Goal: Task Accomplishment & Management: Complete application form

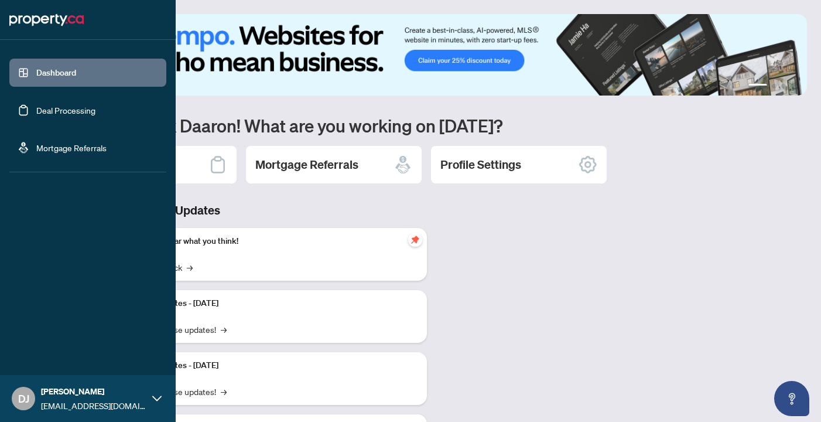
click at [62, 105] on link "Deal Processing" at bounding box center [65, 110] width 59 height 11
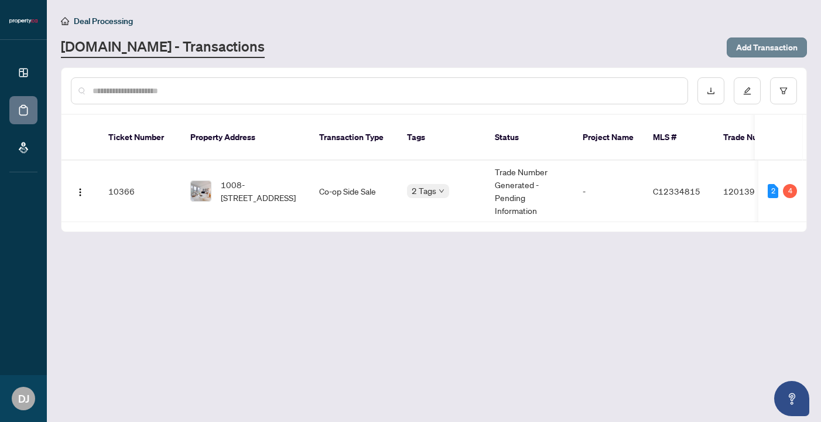
click at [746, 45] on span "Add Transaction" at bounding box center [767, 47] width 62 height 19
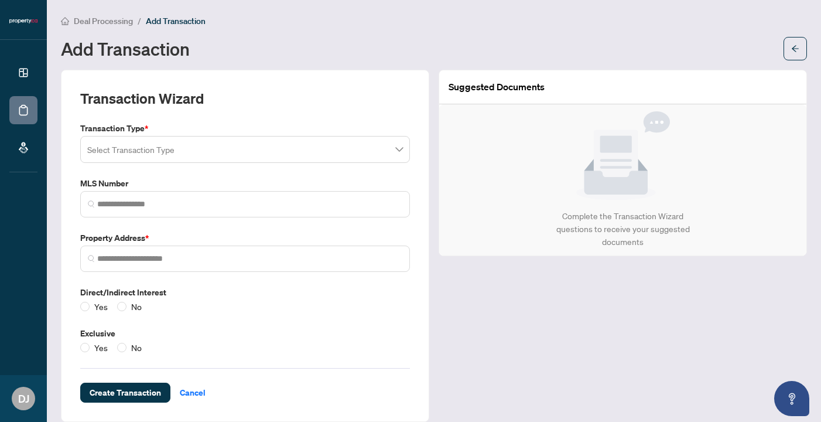
click at [239, 148] on input "search" at bounding box center [239, 151] width 305 height 26
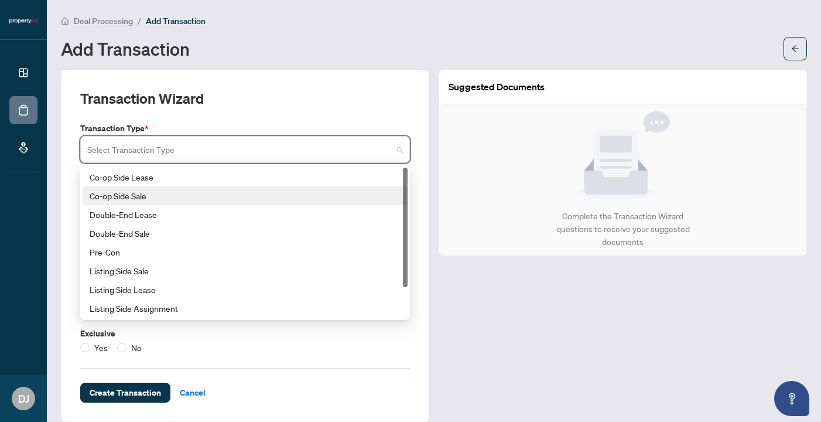
click at [144, 194] on div "Co-op Side Sale" at bounding box center [245, 195] width 311 height 13
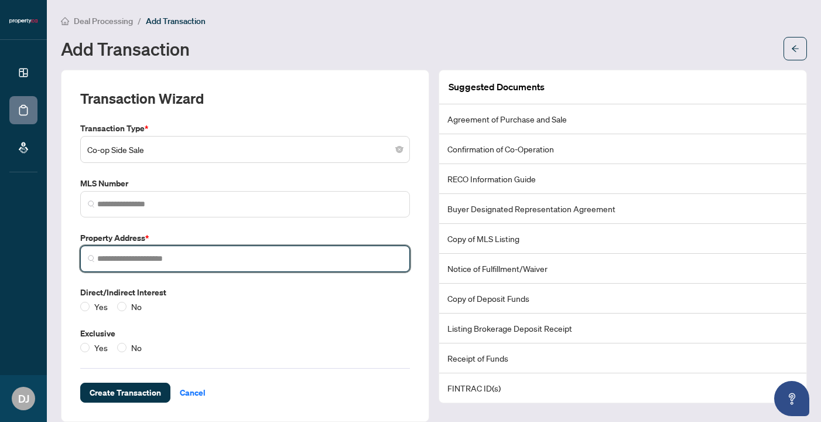
click at [139, 256] on input "search" at bounding box center [249, 258] width 305 height 12
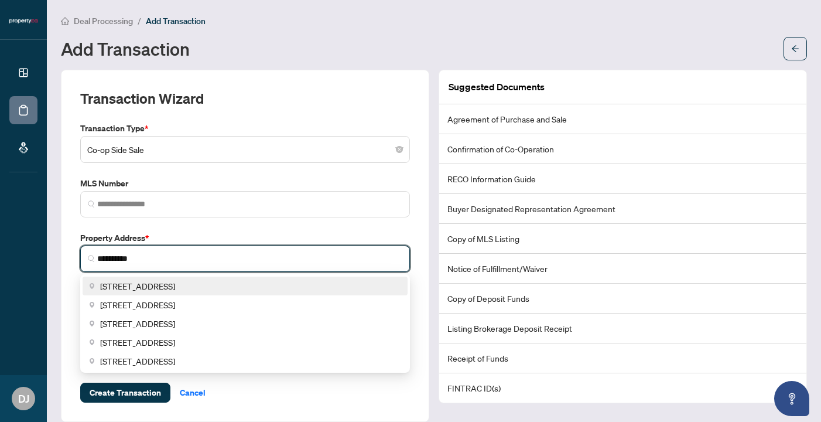
click at [159, 280] on span "[STREET_ADDRESS]" at bounding box center [137, 285] width 75 height 13
type input "**********"
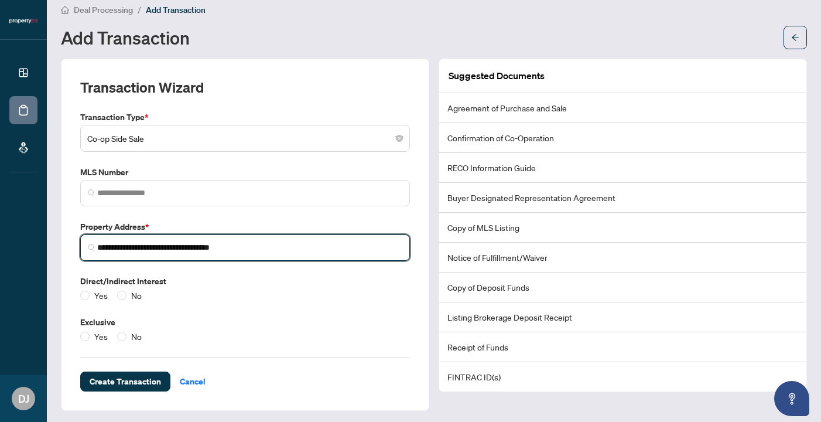
scroll to position [11, 0]
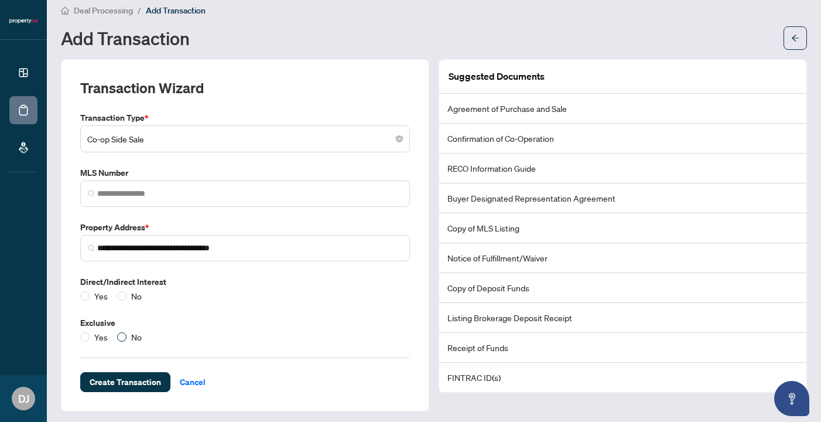
click at [127, 332] on span "No" at bounding box center [137, 336] width 20 height 13
